Goal: Task Accomplishment & Management: Manage account settings

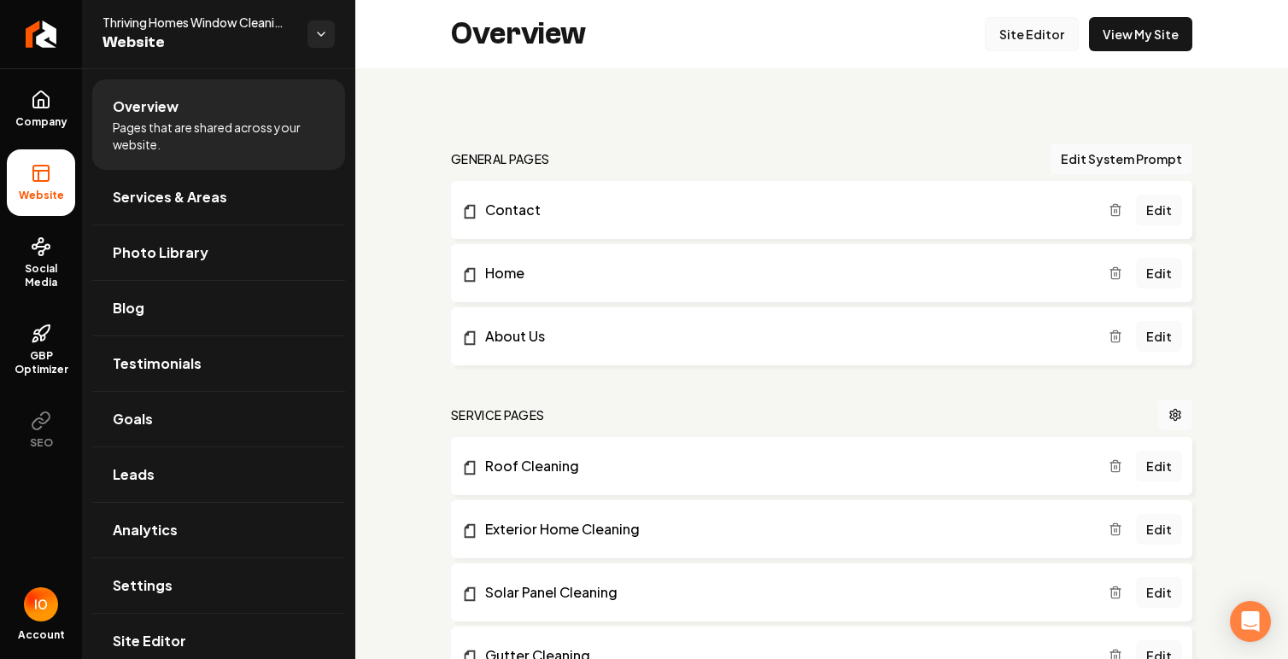
click at [1050, 39] on link "Site Editor" at bounding box center [1032, 34] width 94 height 34
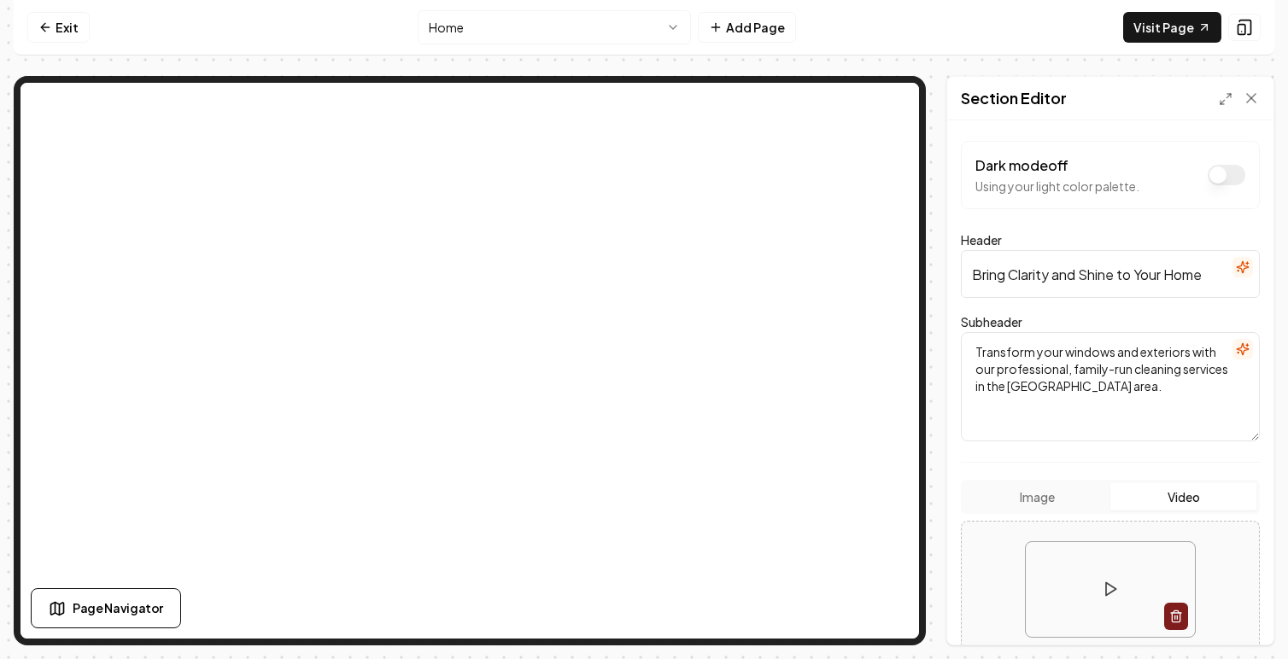
click at [1017, 294] on input "Bring Clarity and Shine to Your Home" at bounding box center [1110, 274] width 299 height 48
paste input "Professional Window Cleaning in [GEOGRAPHIC_DATA] – Streak-Free Shine Every Ti"
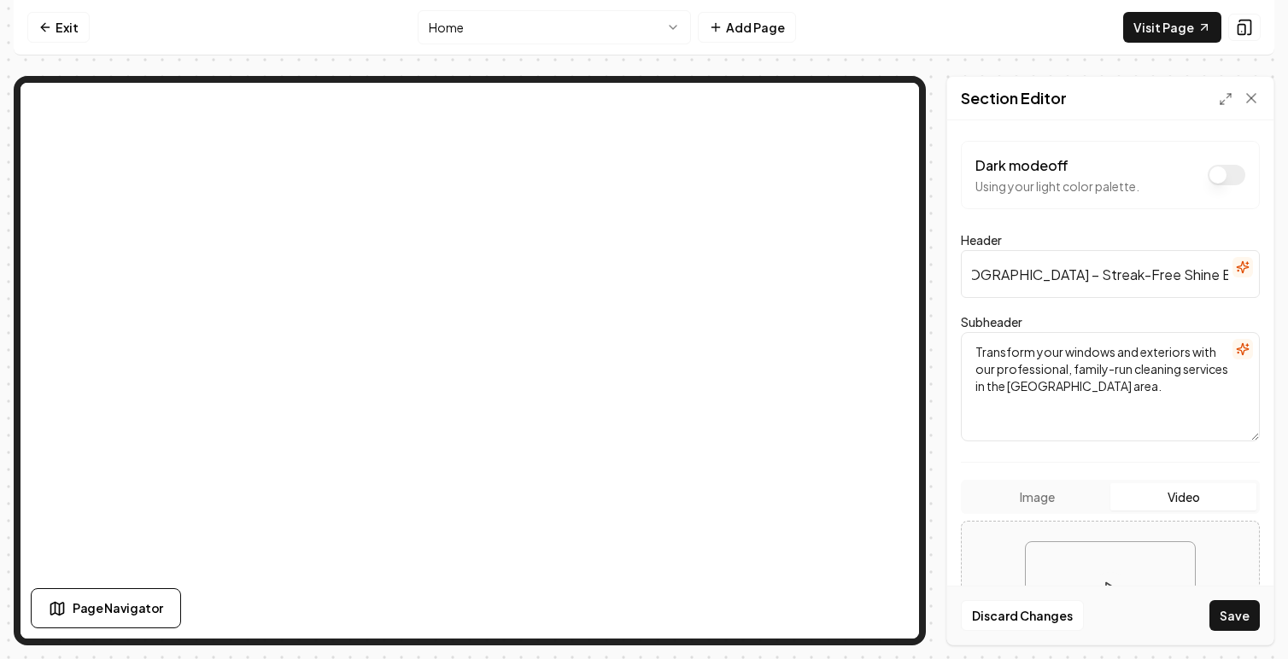
type input "Professional Window Cleaning in [GEOGRAPHIC_DATA] – Streak-Free Shine Every Time"
click at [1063, 322] on div "Subheader Transform your windows and exteriors with our professional, family-ru…" at bounding box center [1110, 377] width 299 height 130
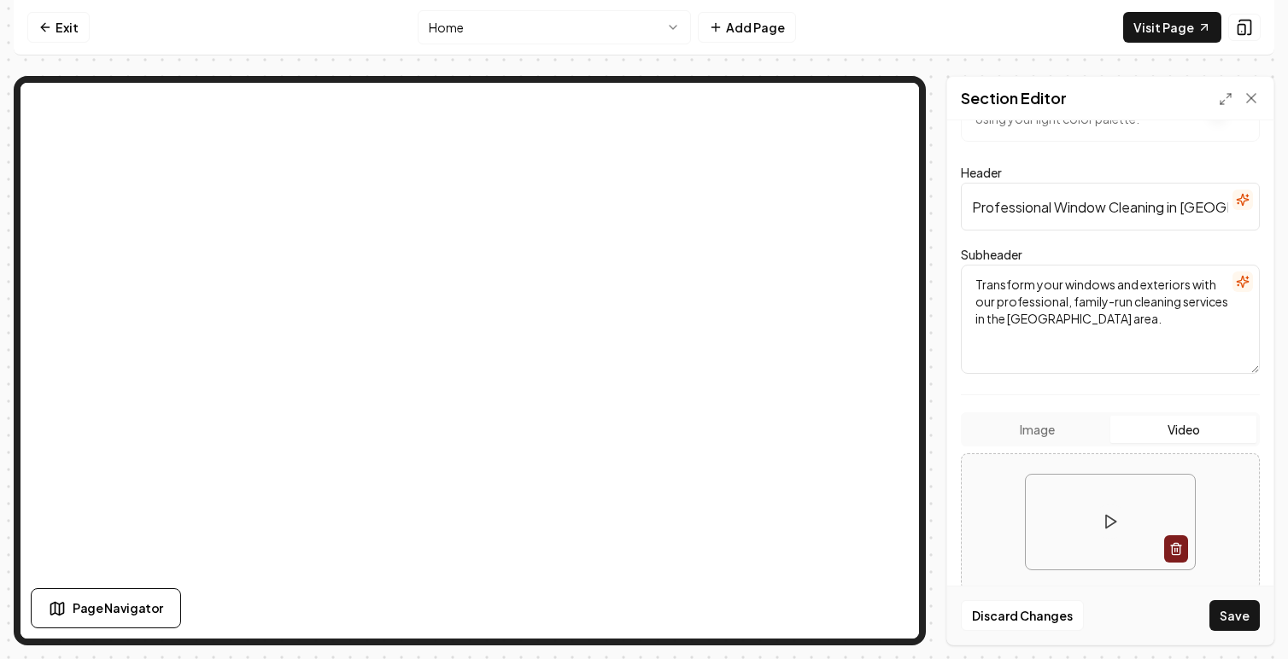
scroll to position [72, 0]
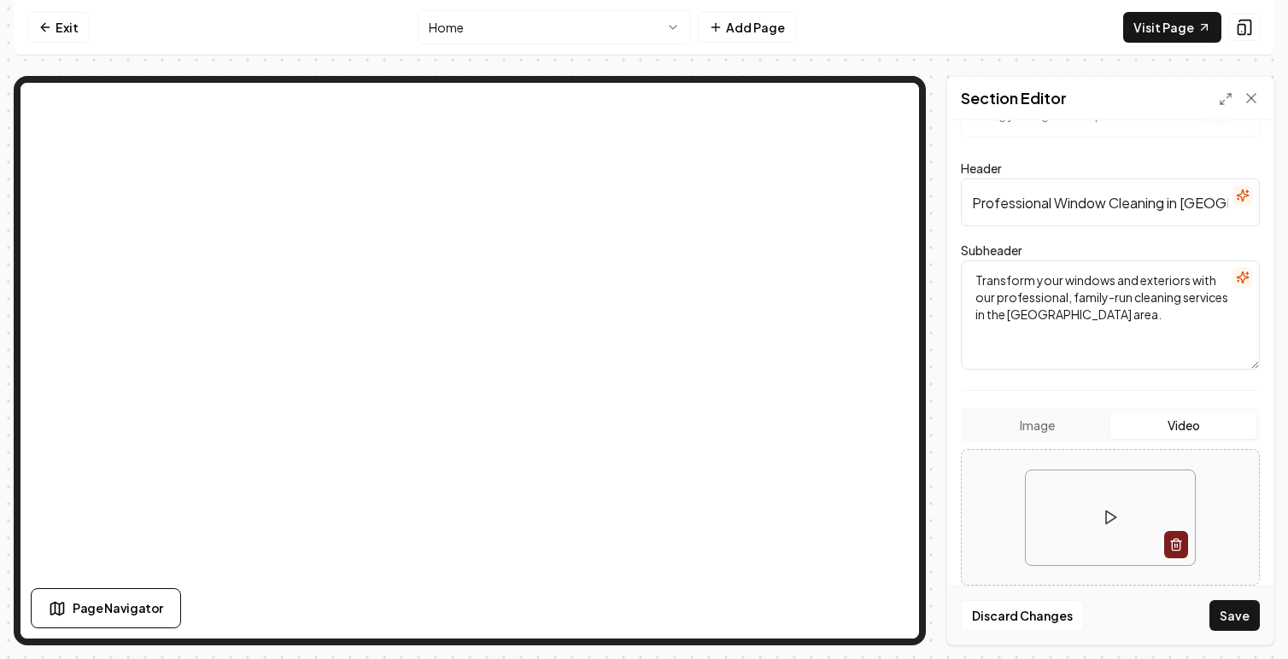
drag, startPoint x: 1172, startPoint y: 320, endPoint x: 975, endPoint y: 277, distance: 202.1
click at [975, 277] on textarea "Transform your windows and exteriors with our professional, family-run cleaning…" at bounding box center [1110, 315] width 299 height 109
click at [1242, 283] on icon "button" at bounding box center [1242, 277] width 11 height 11
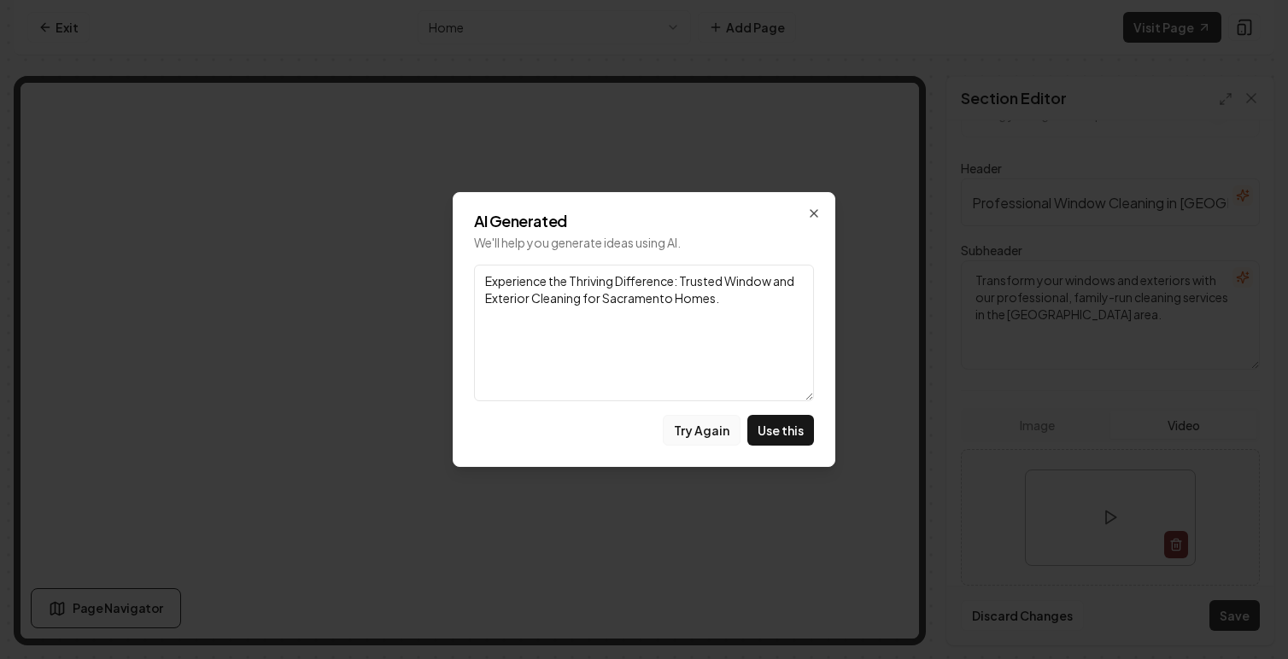
click at [730, 434] on button "Try Again" at bounding box center [702, 430] width 78 height 31
click at [813, 216] on icon "button" at bounding box center [814, 214] width 14 height 14
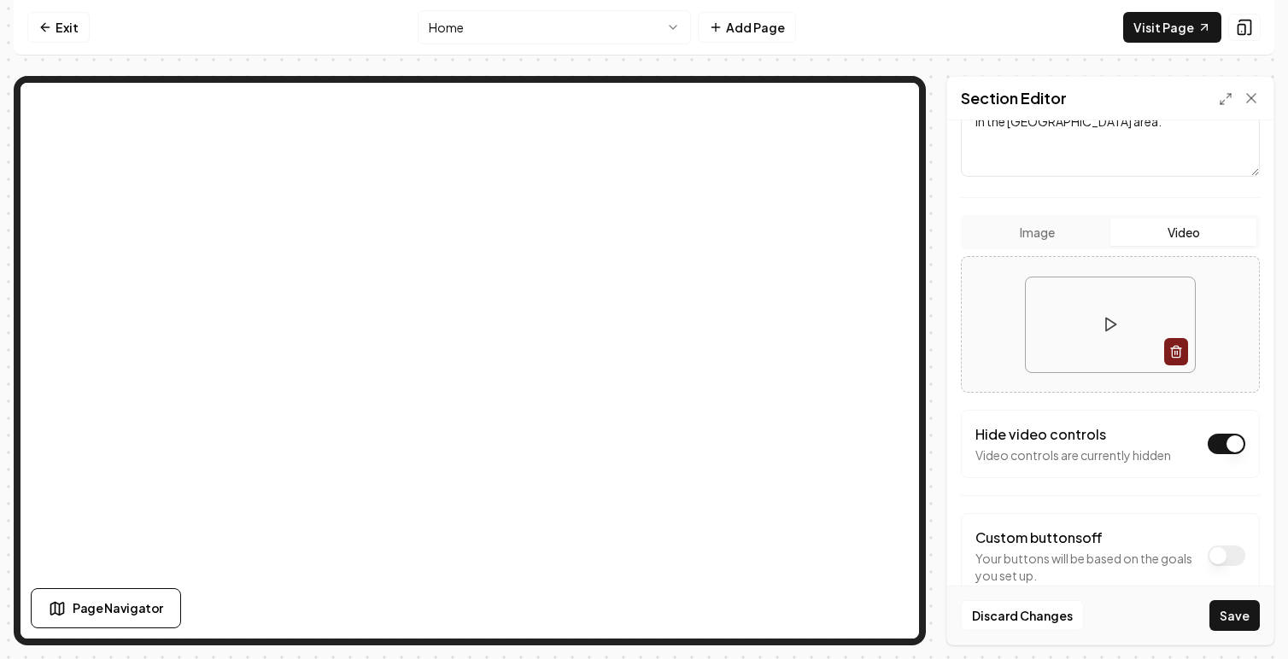
scroll to position [308, 0]
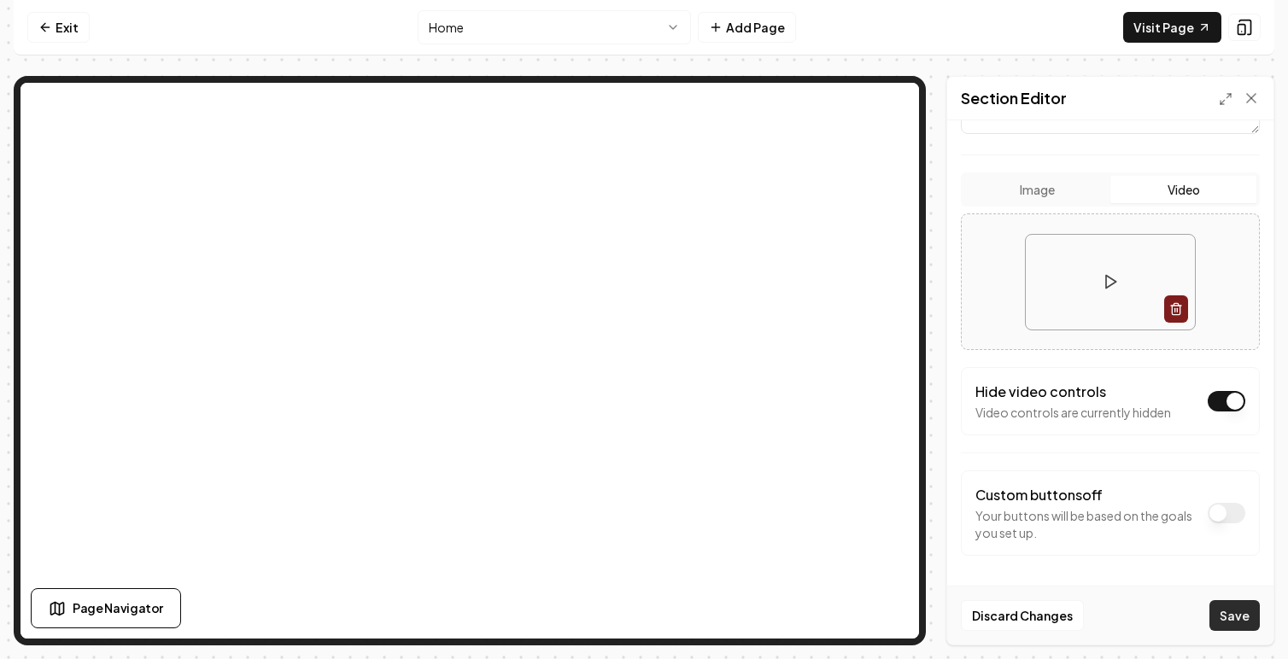
click at [1233, 613] on button "Save" at bounding box center [1235, 616] width 50 height 31
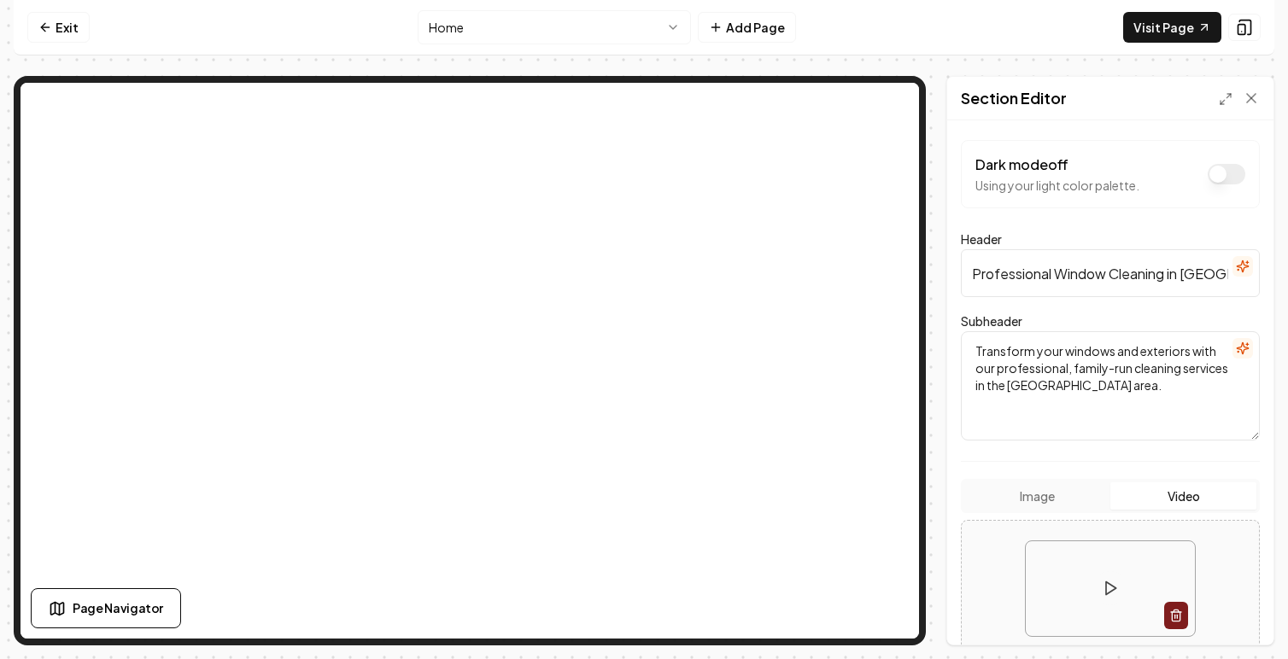
scroll to position [0, 0]
drag, startPoint x: 1179, startPoint y: 392, endPoint x: 924, endPoint y: 343, distance: 259.3
click at [924, 343] on div "Page Settings Section Editor Dark mode off Using your light color palette. Head…" at bounding box center [644, 361] width 1261 height 570
paste textarea "Family-Owned & Operated Window, Solar Panel & Pressure Washing Services in [GEO…"
type textarea "Family-Owned & Operated Window, Solar Panel & Pressure Washing Services in [GEO…"
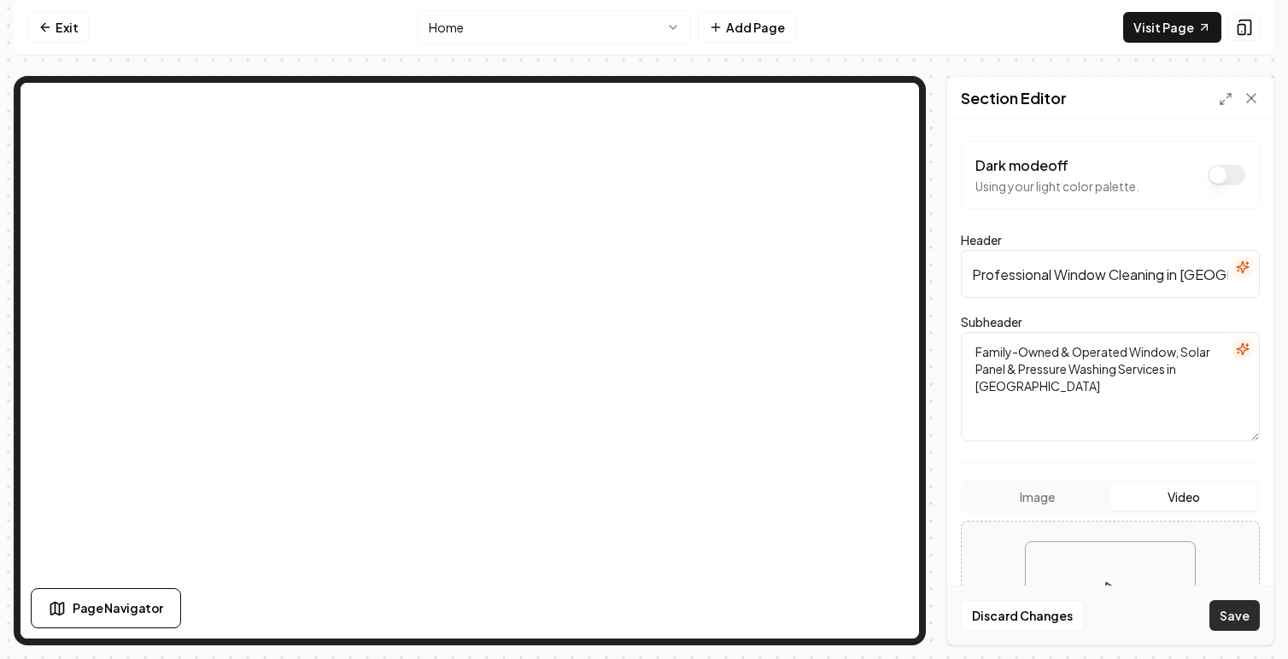
click at [1245, 612] on button "Save" at bounding box center [1235, 616] width 50 height 31
click at [1175, 28] on link "Visit Page" at bounding box center [1172, 27] width 98 height 31
drag, startPoint x: 1162, startPoint y: 271, endPoint x: 1265, endPoint y: 280, distance: 103.8
click at [1265, 280] on div "Dark mode off Using your light color palette. Header Professional Window Cleani…" at bounding box center [1110, 382] width 326 height 524
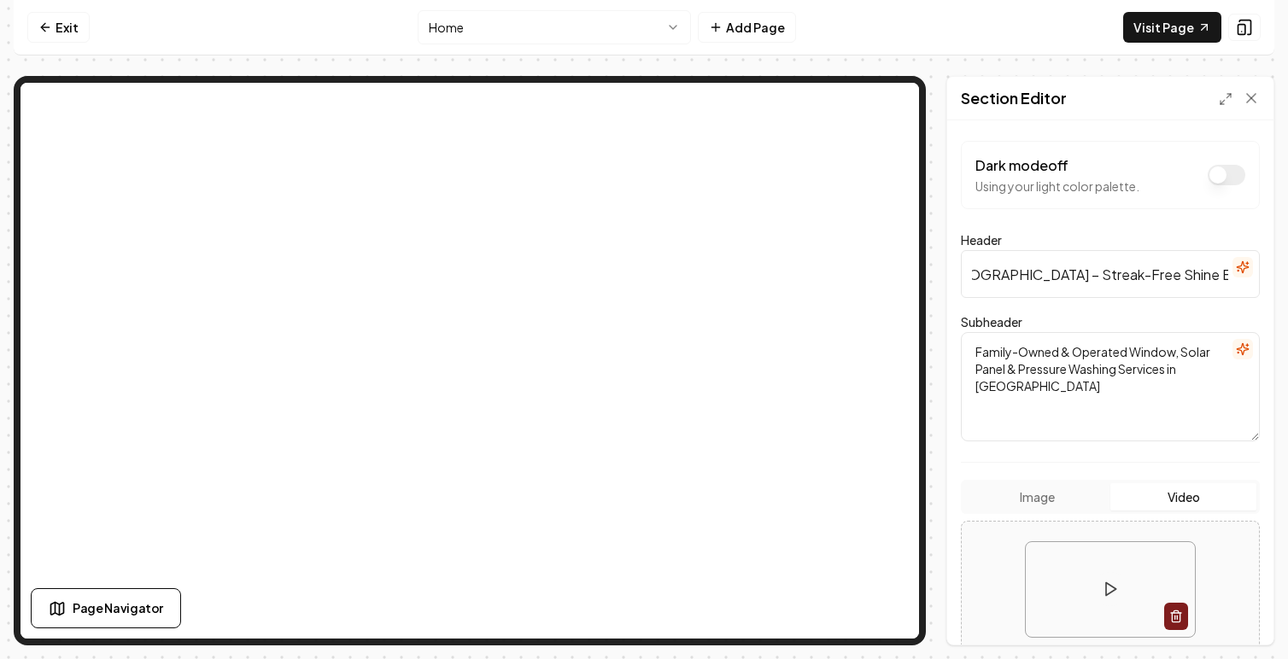
click at [1038, 276] on input "Professional Window Cleaning in [GEOGRAPHIC_DATA] – Streak-Free Shine Every Time" at bounding box center [1110, 274] width 299 height 48
type input "Professional Window Cleaning in [GEOGRAPHIC_DATA] Streak-Free Shine Every Time"
click at [1240, 622] on button "Save" at bounding box center [1235, 616] width 50 height 31
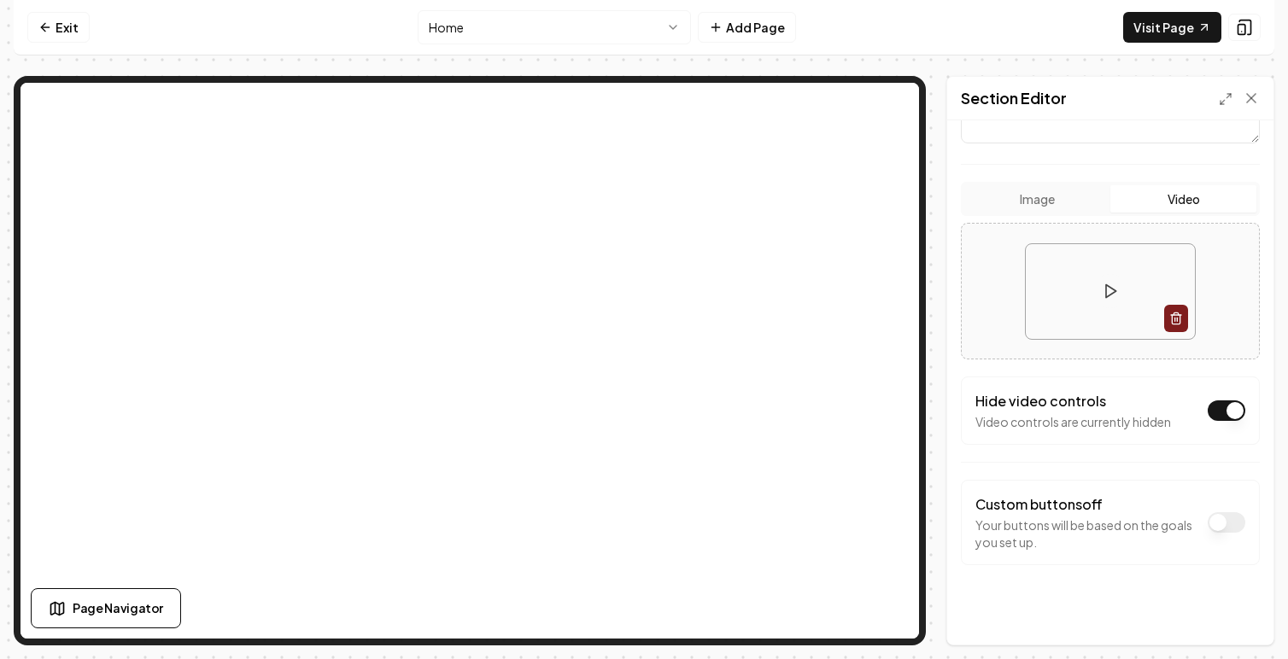
scroll to position [299, 0]
click at [1227, 272] on div at bounding box center [1110, 291] width 297 height 124
type input "**********"
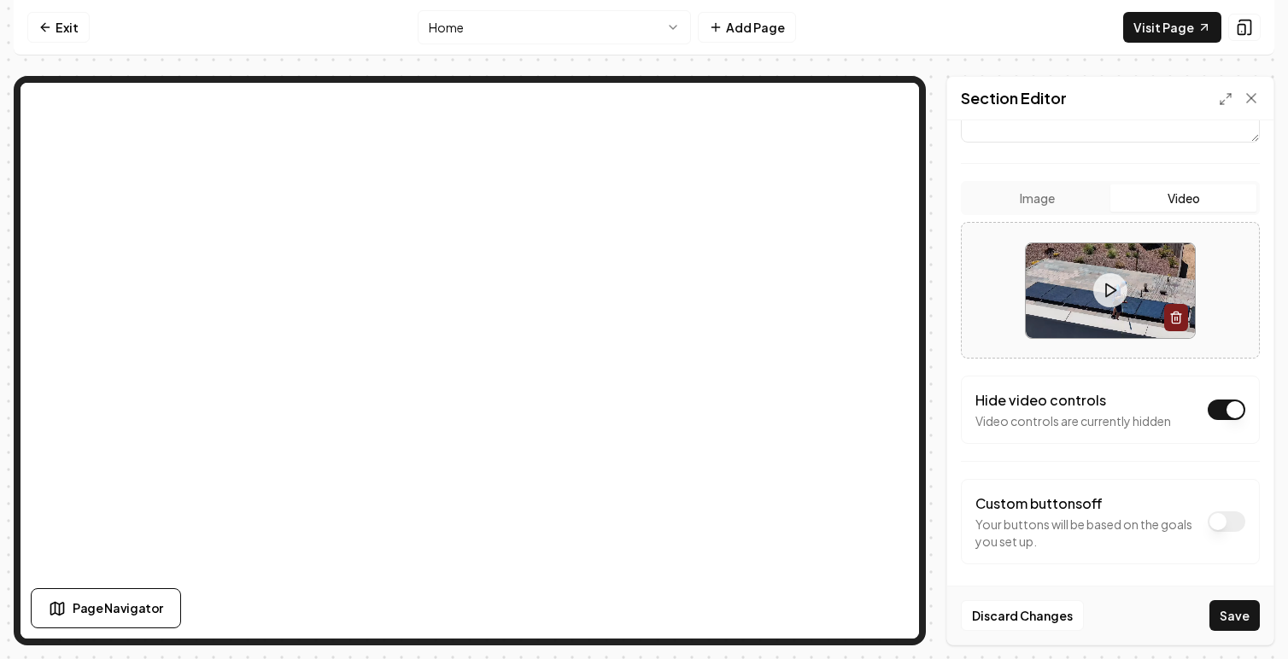
click at [1110, 291] on icon at bounding box center [1110, 290] width 17 height 17
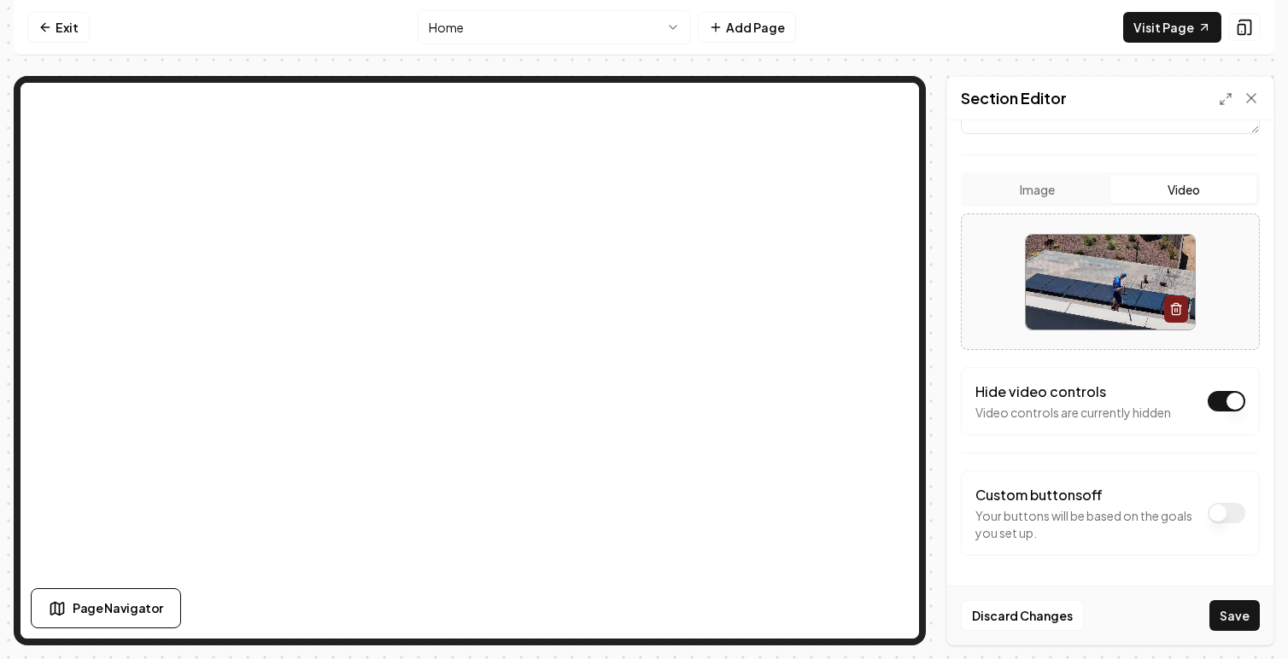
click at [1104, 272] on video at bounding box center [1110, 282] width 169 height 95
click at [1106, 278] on video at bounding box center [1110, 282] width 169 height 95
click at [1011, 606] on button "Discard Changes" at bounding box center [1022, 616] width 123 height 31
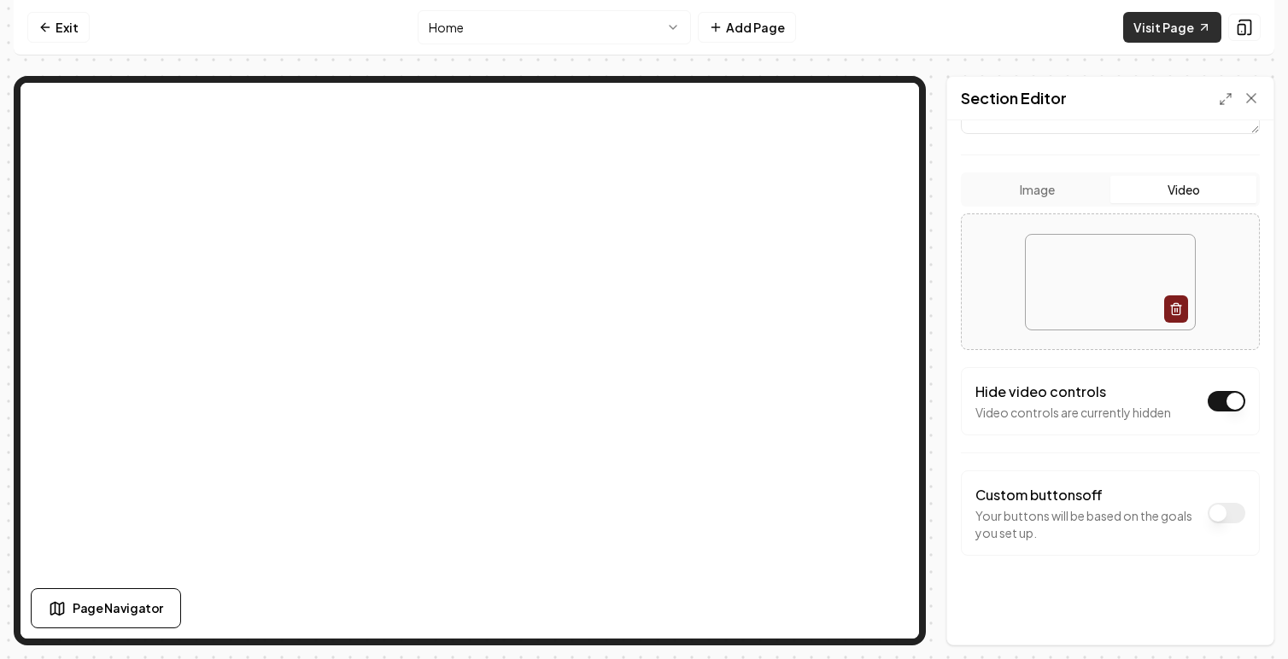
click at [1192, 34] on link "Visit Page" at bounding box center [1172, 27] width 98 height 31
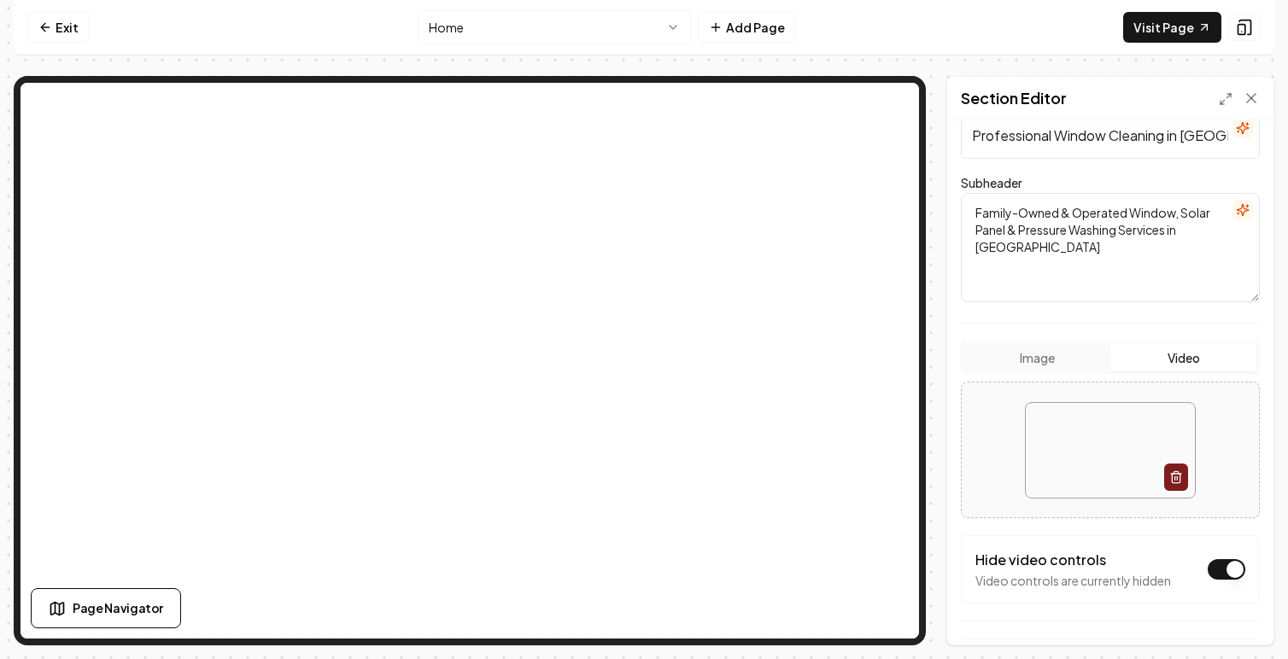
scroll to position [0, 0]
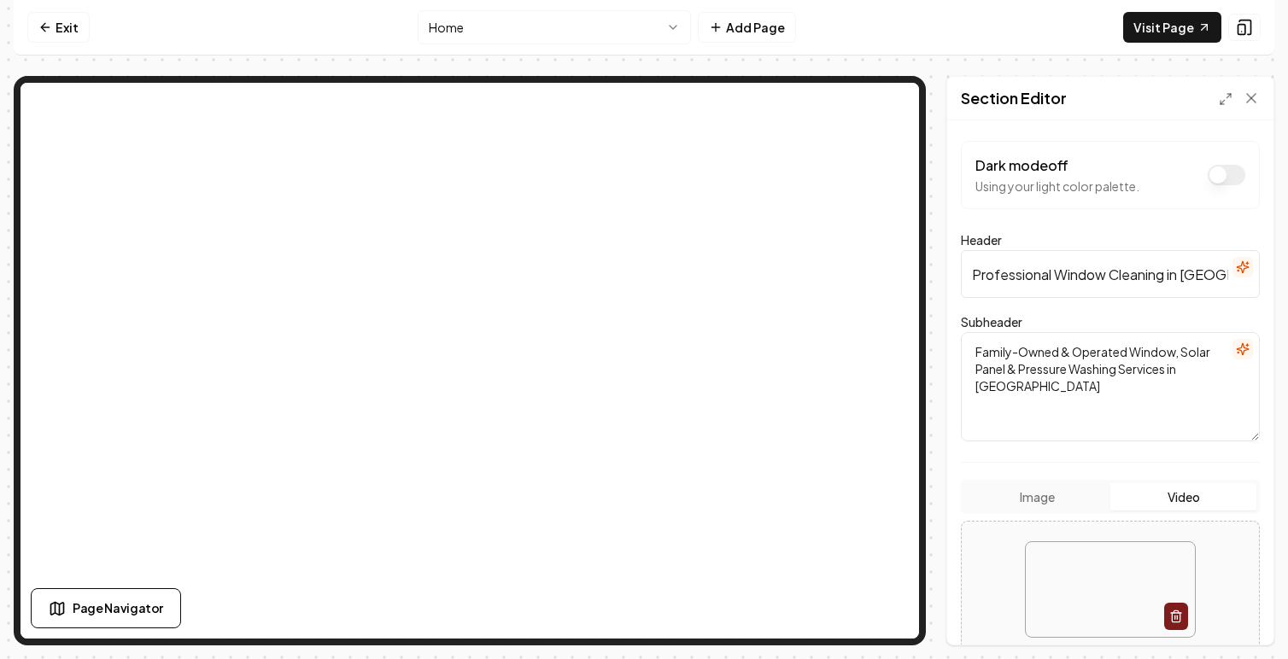
click at [1175, 355] on textarea "Family-Owned & Operated Window, Solar Panel & Pressure Washing Services in [GEO…" at bounding box center [1110, 386] width 299 height 109
click at [1095, 369] on textarea "Family-Owned & Operated Window Cleaning, Solar Panel & Pressure Washing Service…" at bounding box center [1110, 386] width 299 height 109
click at [1174, 388] on textarea "Family-Owned & Operated Window Cleaning, Solar Panel Cleaning & Pressure Washin…" at bounding box center [1110, 386] width 299 height 109
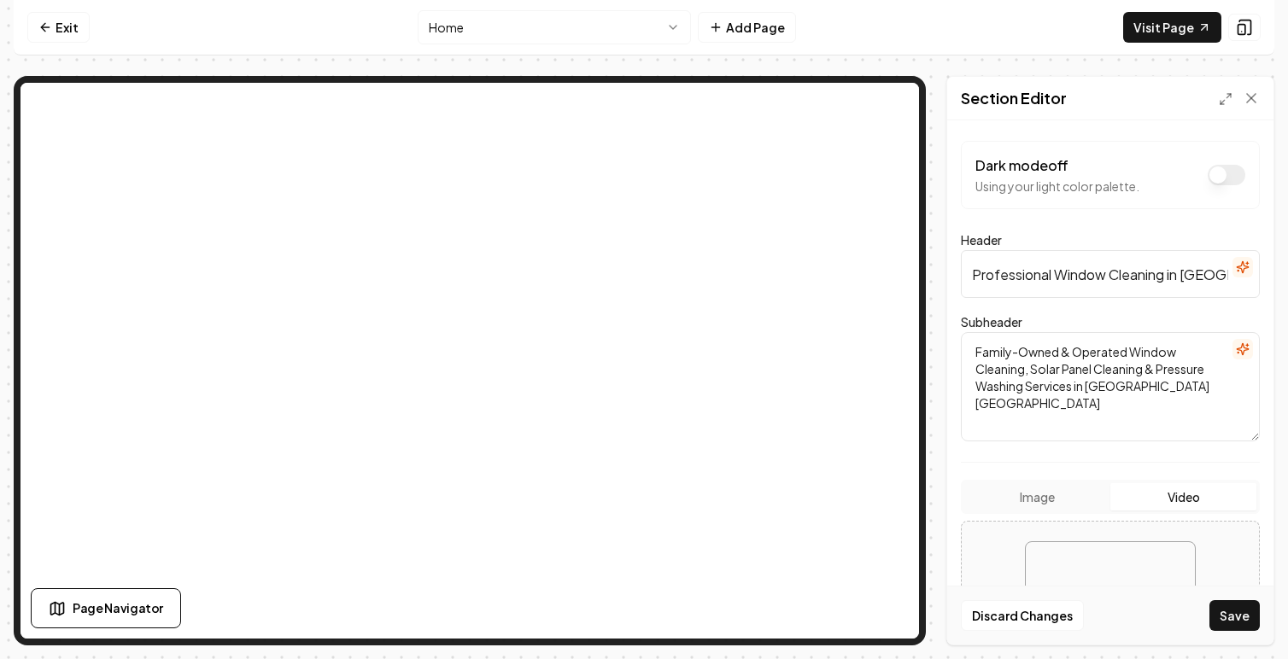
drag, startPoint x: 1185, startPoint y: 386, endPoint x: 964, endPoint y: 343, distance: 224.5
click at [964, 343] on textarea "Family-Owned & Operated Window Cleaning, Solar Panel Cleaning & Pressure Washin…" at bounding box center [1110, 386] width 299 height 109
type textarea "Family-Owned & Operated Window Cleaning, Solar Panel Cleaning & Pressure Washin…"
click at [1242, 351] on icon "button" at bounding box center [1243, 350] width 14 height 14
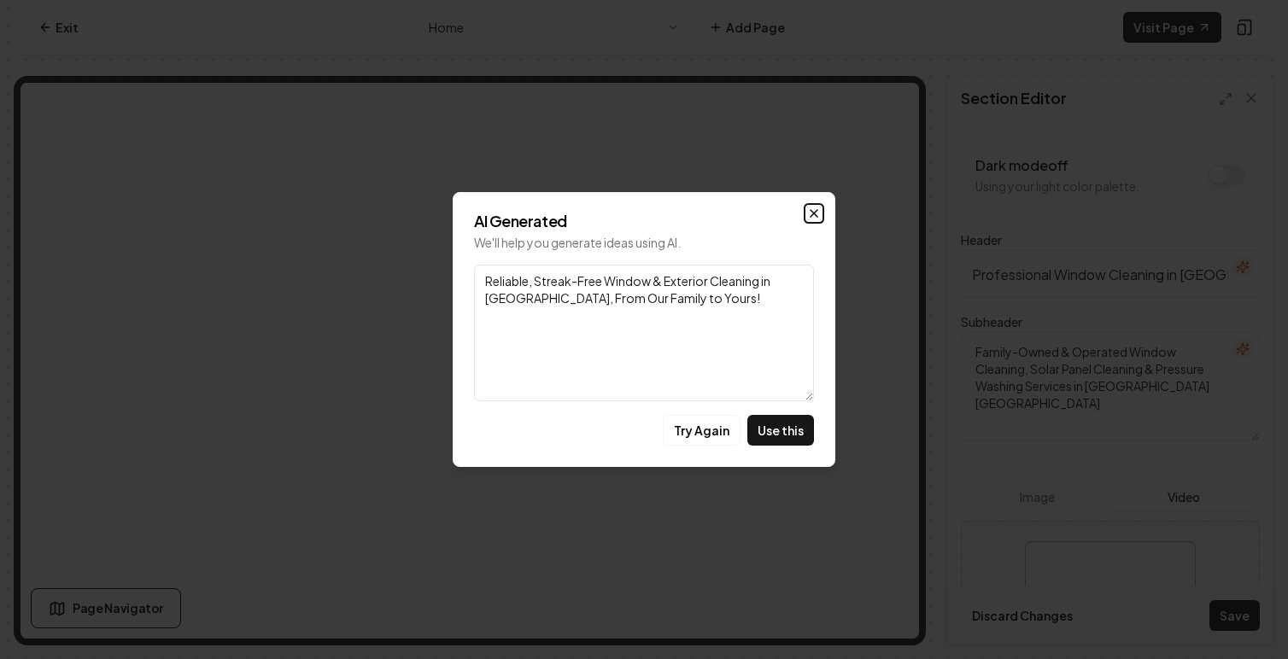
click at [814, 218] on icon "button" at bounding box center [814, 214] width 14 height 14
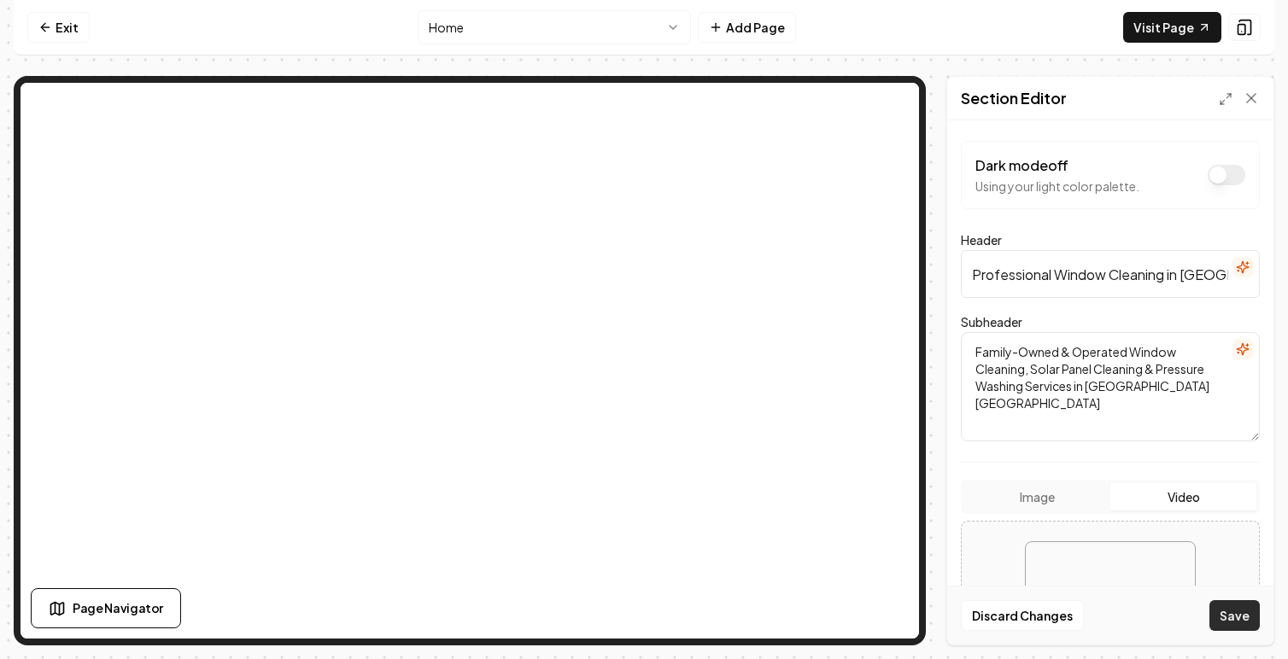
click at [1239, 618] on button "Save" at bounding box center [1235, 616] width 50 height 31
click at [1162, 32] on link "Visit Page" at bounding box center [1172, 27] width 98 height 31
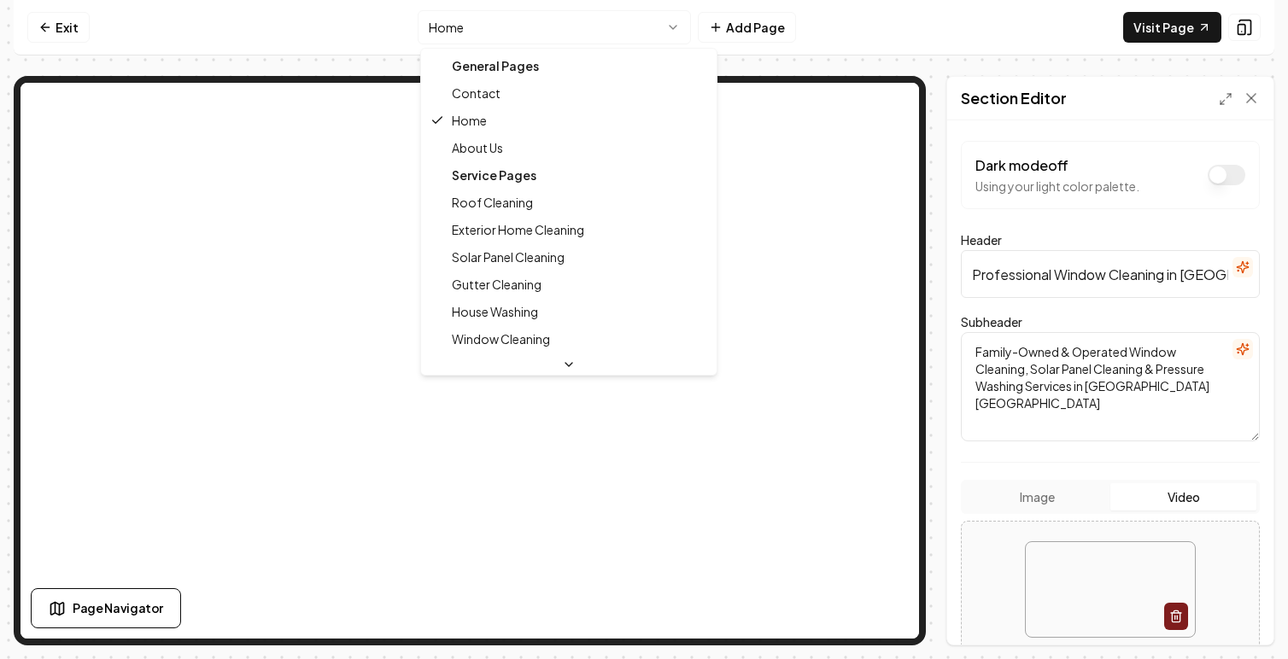
click at [619, 28] on html "Computer Required This feature is only available on a computer. Please switch t…" at bounding box center [644, 329] width 1288 height 659
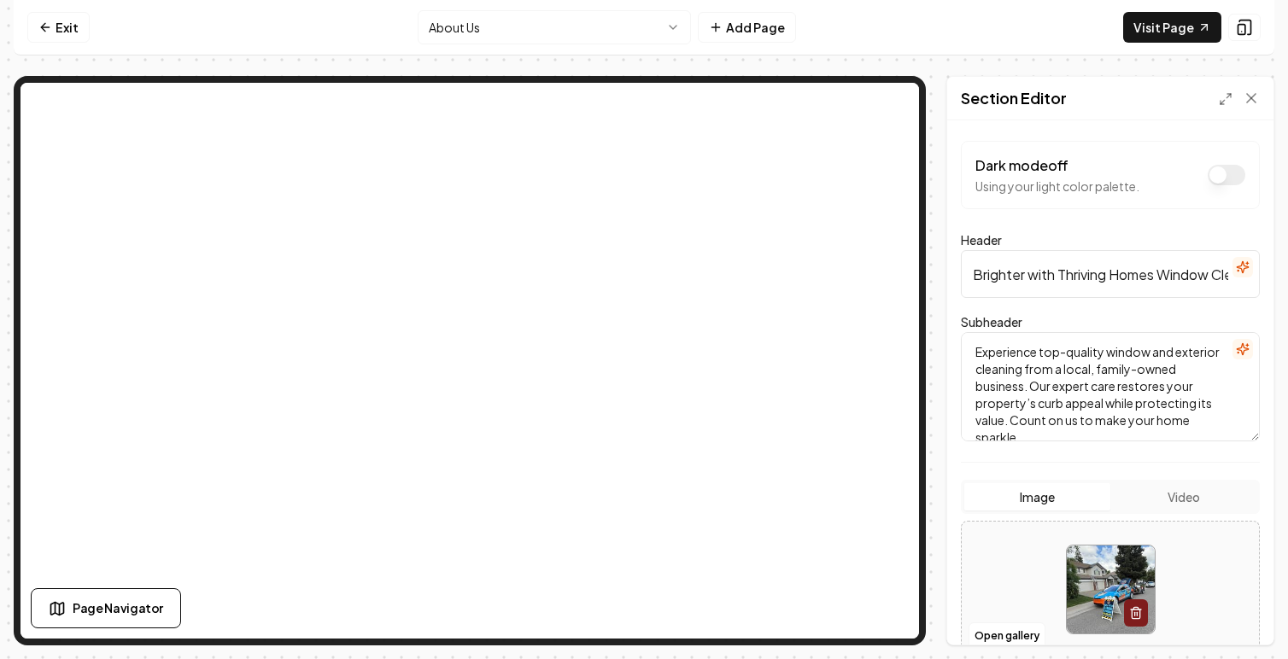
scroll to position [0, 80]
drag, startPoint x: 1161, startPoint y: 275, endPoint x: 1238, endPoint y: 277, distance: 76.9
click at [1238, 277] on div "Header Shine Brighter with Thriving Homes Window Cleaning" at bounding box center [1110, 264] width 299 height 68
click at [1222, 276] on input "Shine Brighter with Thriving Homes Window Cleaning" at bounding box center [1110, 274] width 299 height 48
click at [1228, 280] on input "Shine Brighter with Thriving Homes Window Cleaning" at bounding box center [1110, 274] width 299 height 48
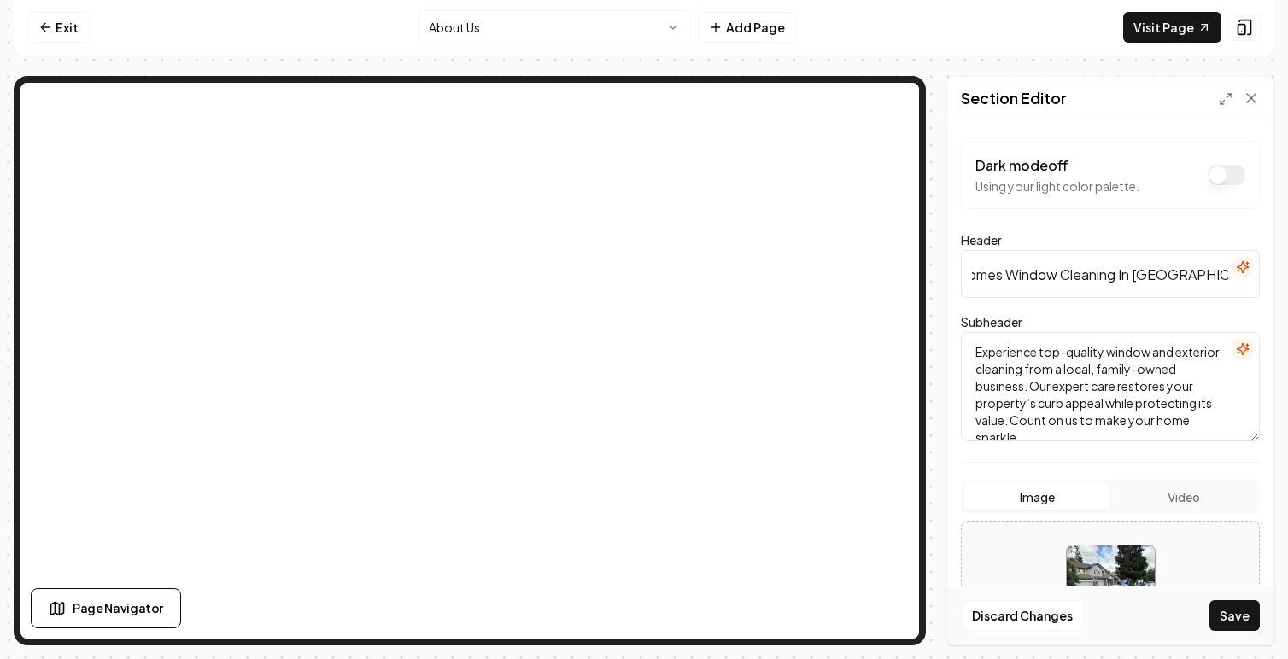
scroll to position [0, 197]
type input "Shine Brighter with Thriving Homes Window Cleaning In [GEOGRAPHIC_DATA] [GEOGRA…"
click at [1228, 609] on button "Save" at bounding box center [1235, 616] width 50 height 31
